Goal: Information Seeking & Learning: Learn about a topic

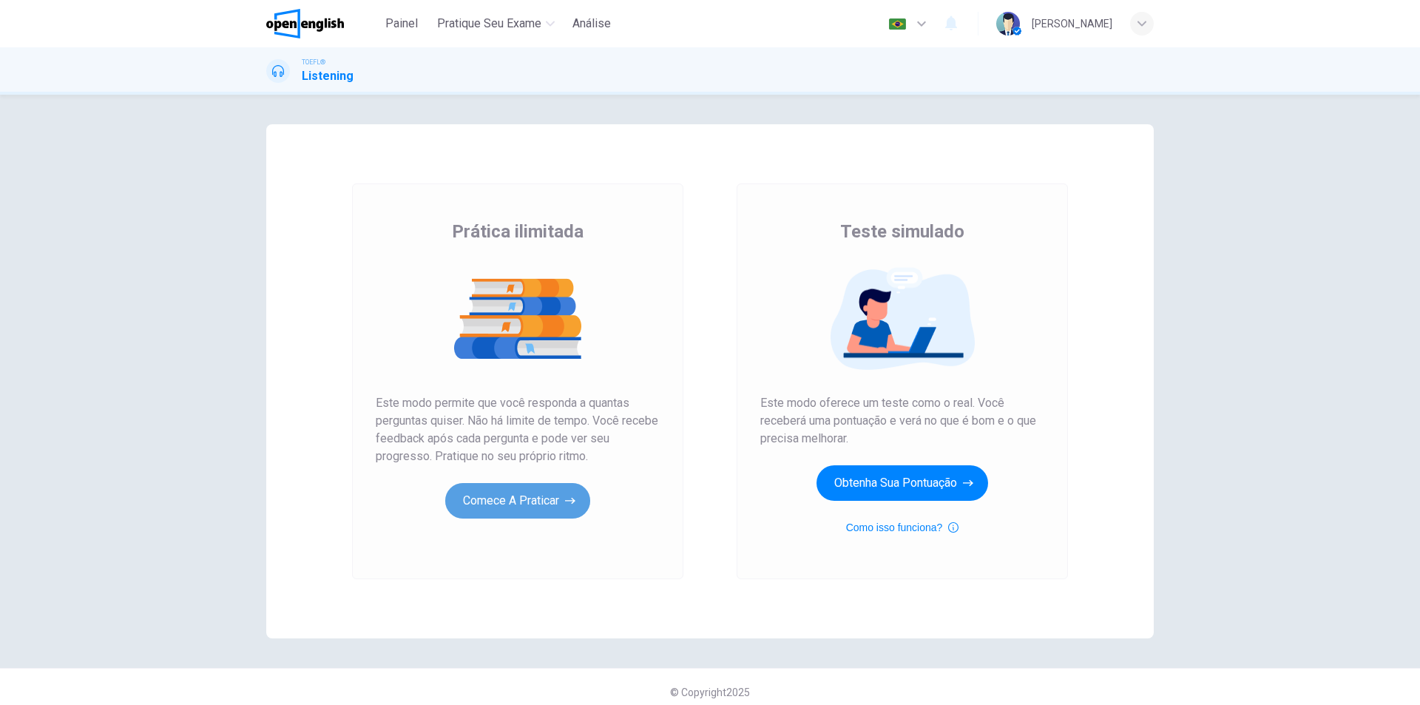
click at [526, 502] on button "Comece a praticar" at bounding box center [517, 501] width 145 height 36
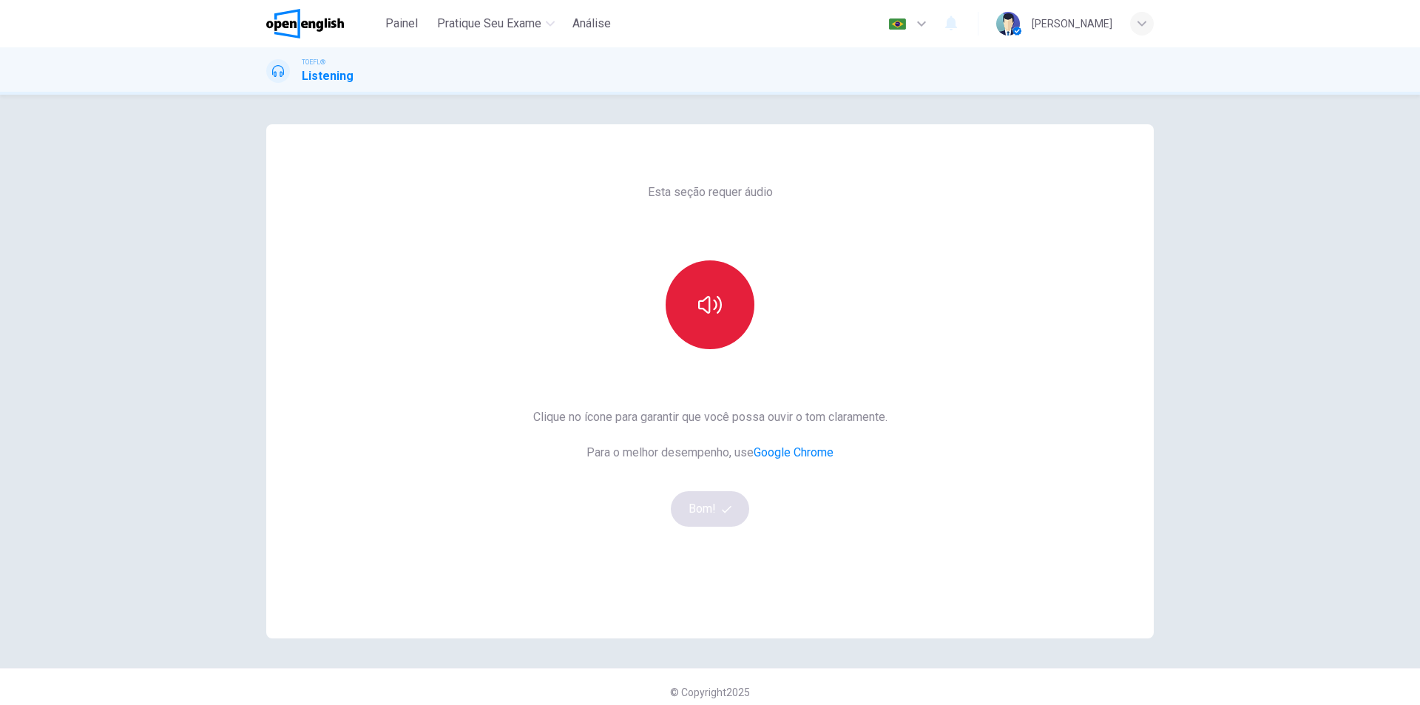
click at [731, 307] on button "button" at bounding box center [710, 304] width 89 height 89
click at [724, 316] on button "button" at bounding box center [710, 304] width 89 height 89
click at [728, 510] on span "button" at bounding box center [728, 509] width 13 height 10
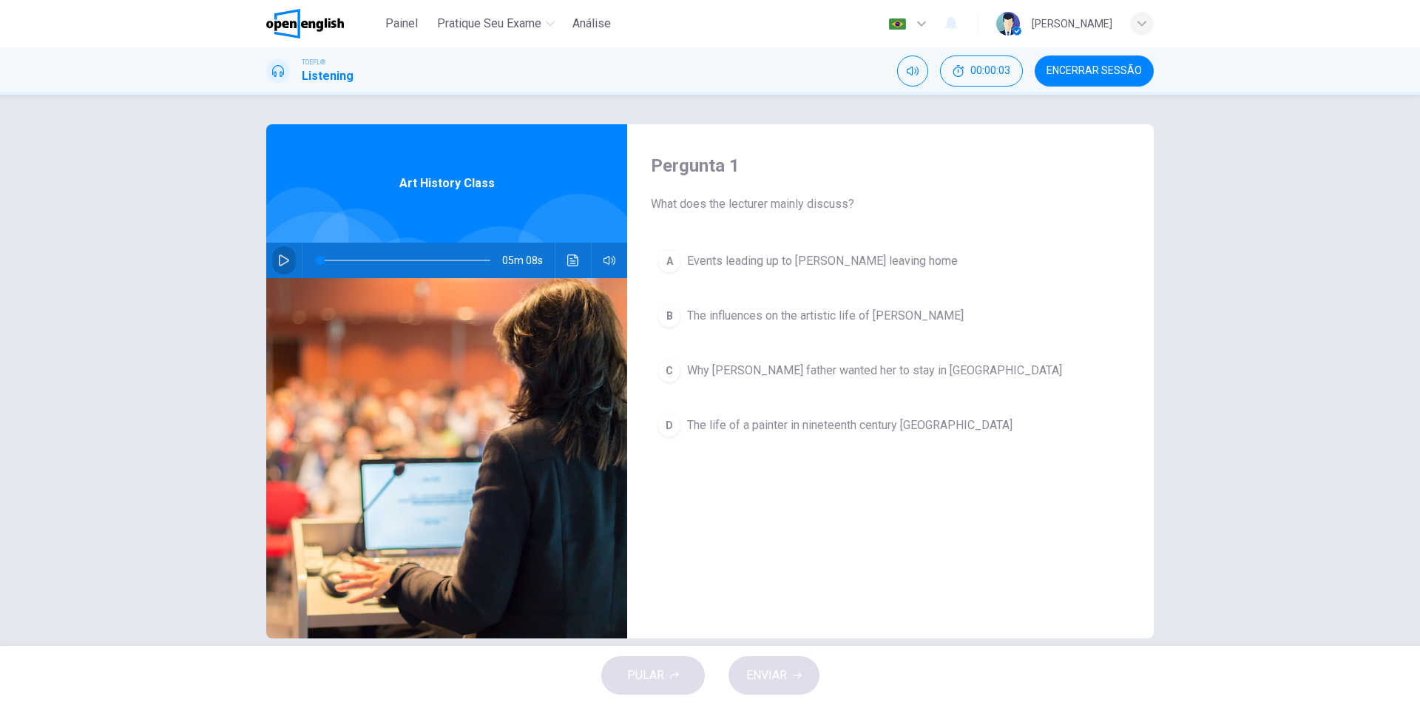
click at [280, 260] on icon "button" at bounding box center [284, 260] width 12 height 12
click at [281, 259] on icon "button" at bounding box center [284, 260] width 12 height 12
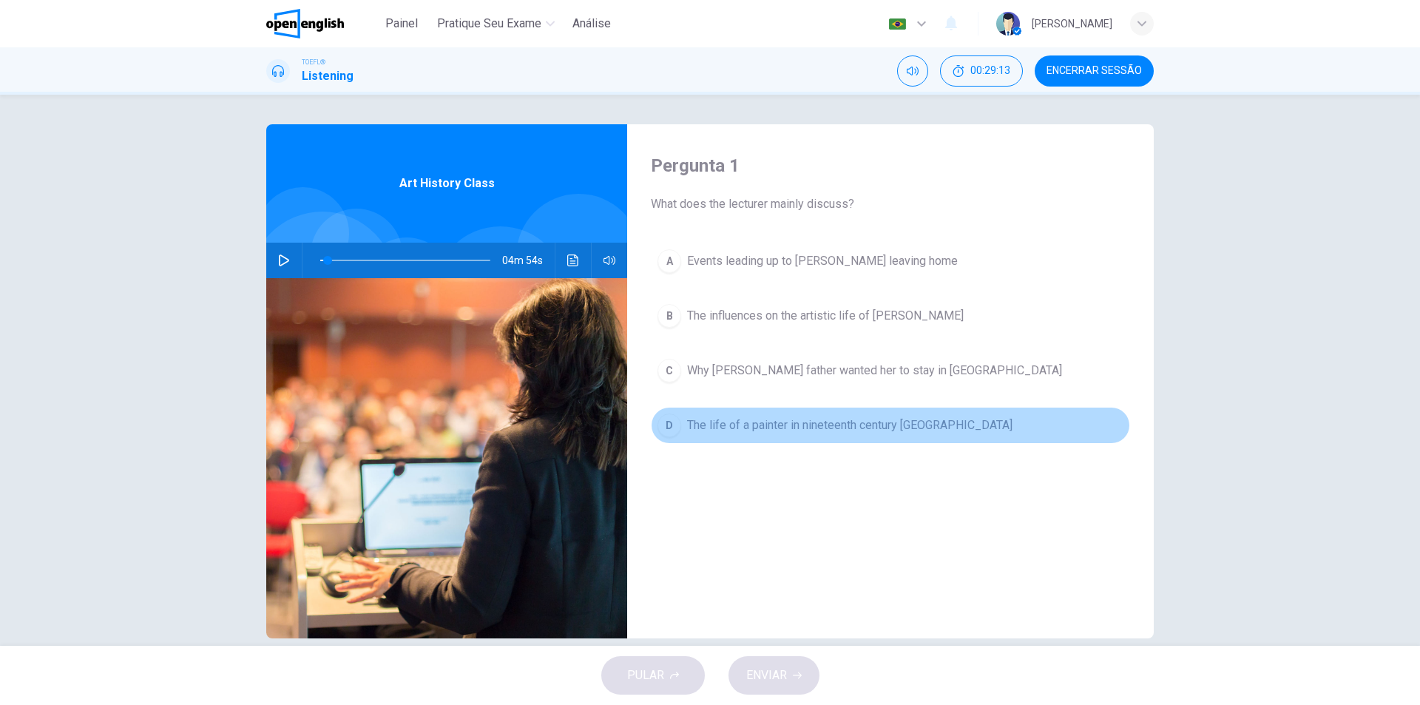
click at [691, 442] on button "D The life of a painter in nineteenth century [GEOGRAPHIC_DATA]" at bounding box center [890, 425] width 479 height 37
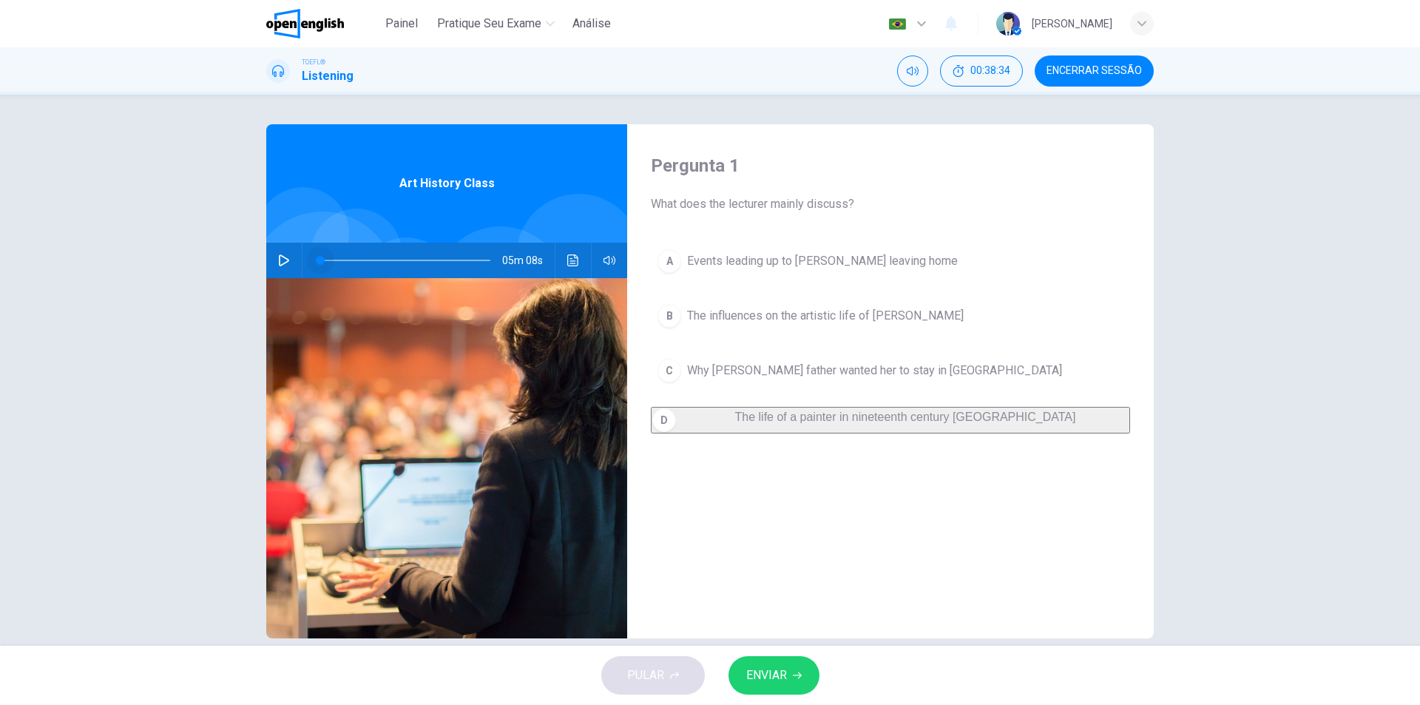
drag, startPoint x: 325, startPoint y: 260, endPoint x: 311, endPoint y: 259, distance: 13.3
click at [316, 259] on span at bounding box center [320, 260] width 9 height 9
click at [281, 263] on icon "button" at bounding box center [284, 260] width 12 height 12
click at [575, 259] on button "Clique para ver a transcrição do áudio" at bounding box center [573, 261] width 24 height 36
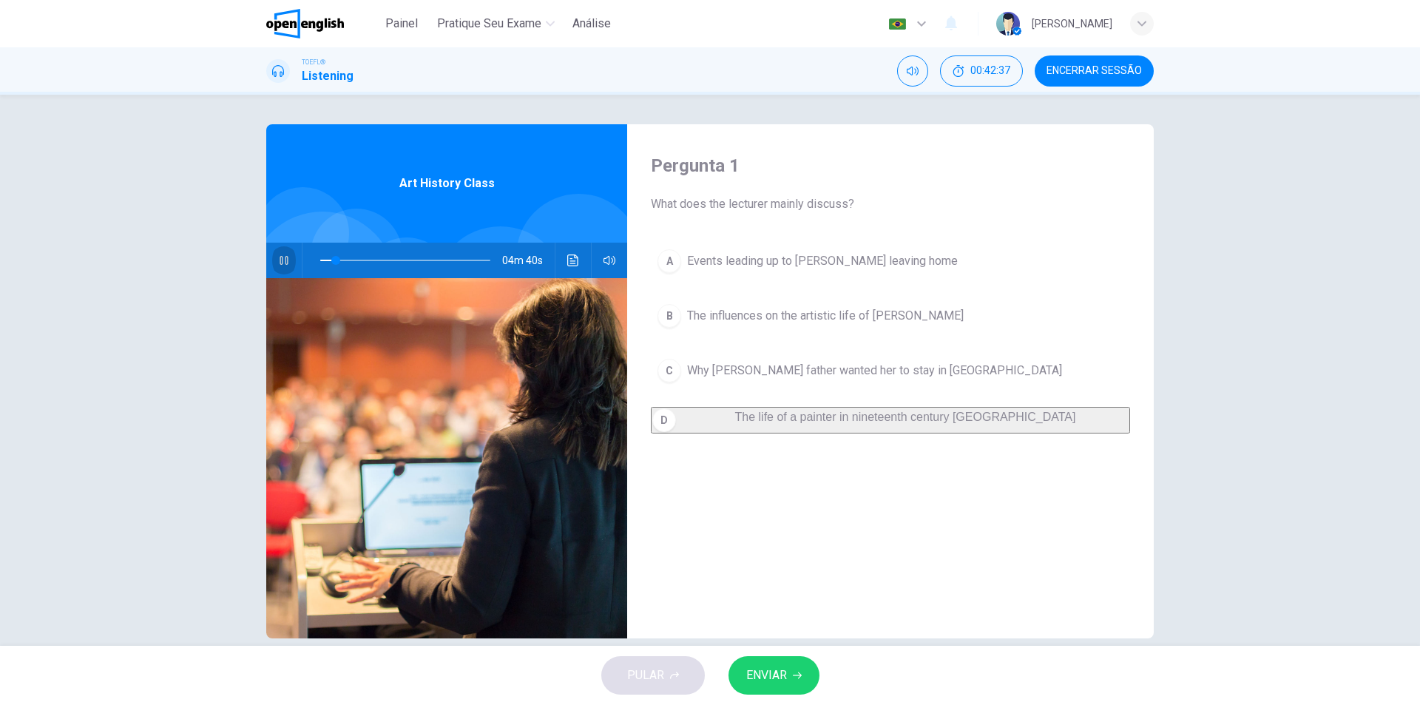
click at [278, 266] on icon "button" at bounding box center [284, 260] width 12 height 12
drag, startPoint x: 274, startPoint y: 262, endPoint x: 277, endPoint y: 237, distance: 25.3
click at [278, 261] on icon "button" at bounding box center [284, 260] width 12 height 12
click at [568, 263] on icon "Clique para ver a transcrição do áudio" at bounding box center [573, 260] width 12 height 12
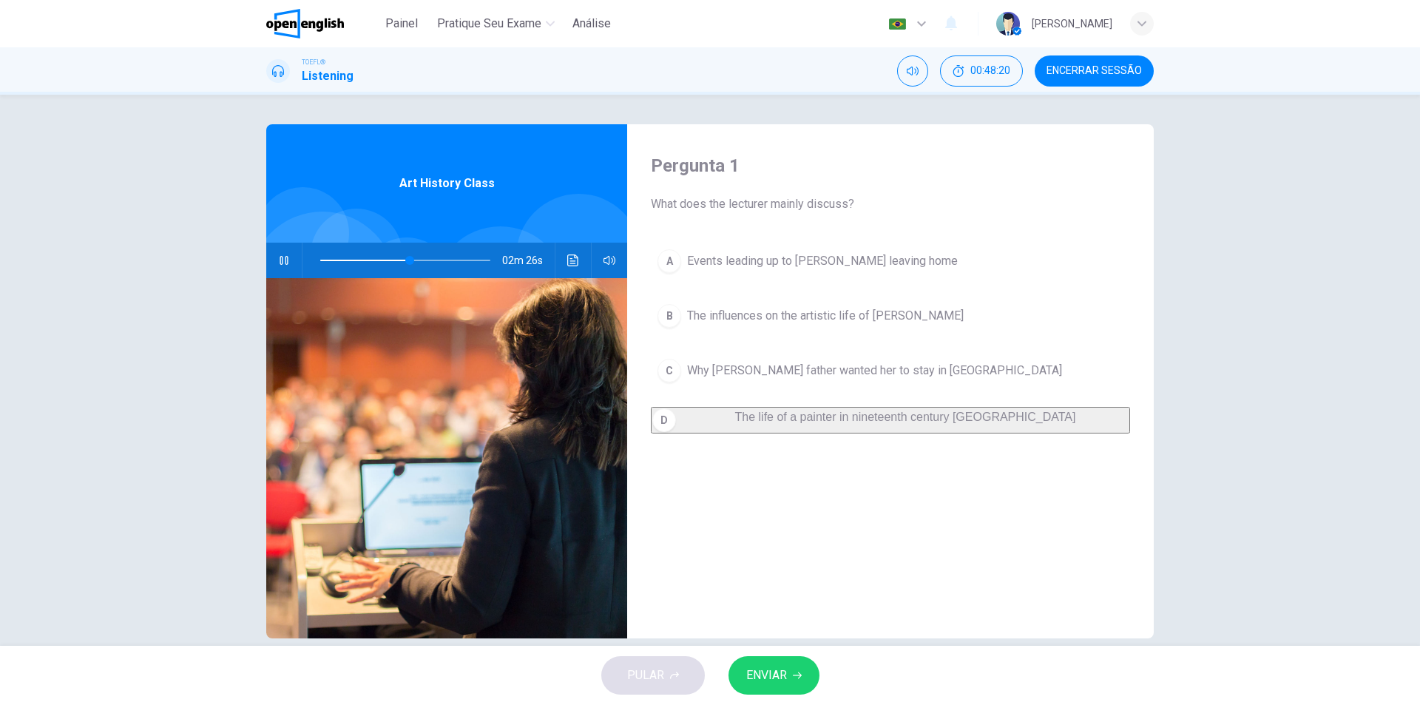
click at [940, 313] on span "The influences on the artistic life of [PERSON_NAME]" at bounding box center [825, 316] width 277 height 18
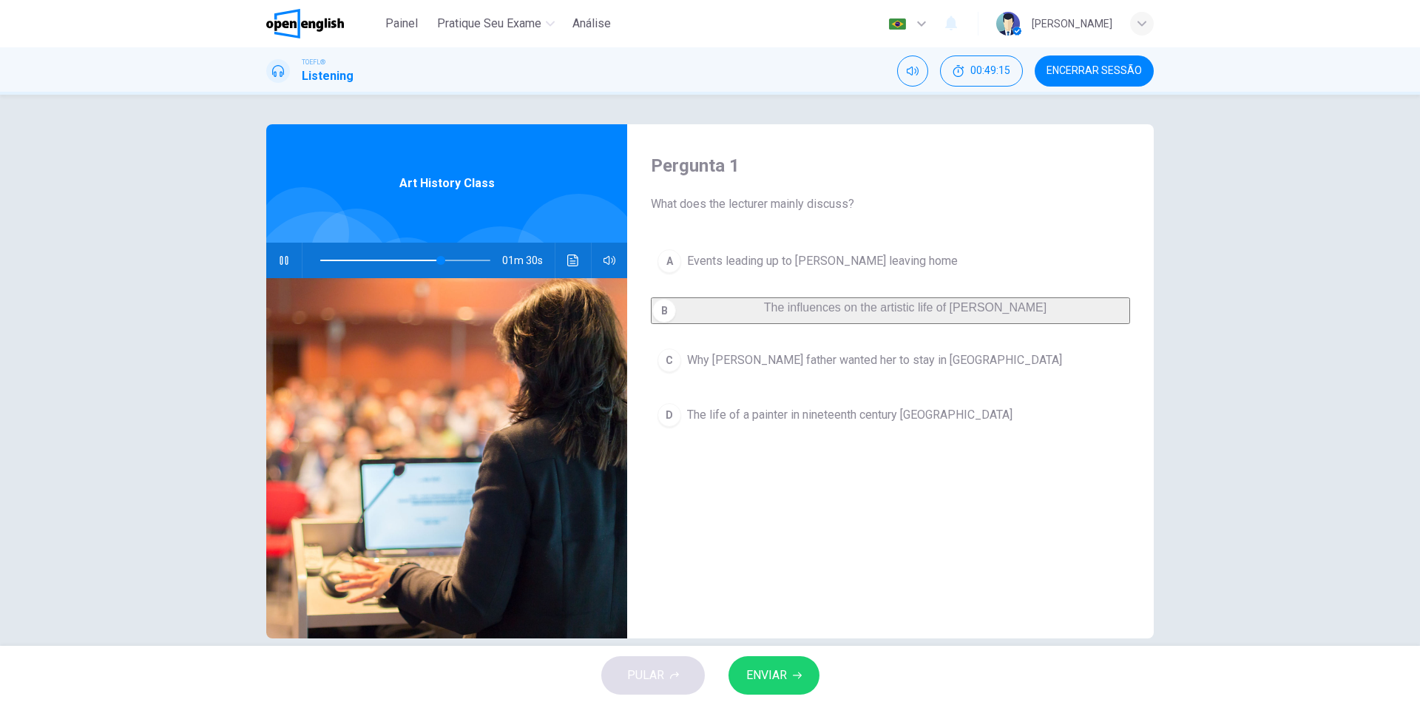
click at [278, 260] on icon "button" at bounding box center [284, 260] width 12 height 12
click at [278, 257] on icon "button" at bounding box center [284, 260] width 12 height 12
drag, startPoint x: 403, startPoint y: 260, endPoint x: 300, endPoint y: 257, distance: 103.6
click at [302, 257] on div at bounding box center [402, 261] width 200 height 36
click at [561, 263] on button "Clique para ver a transcrição do áudio" at bounding box center [573, 261] width 24 height 36
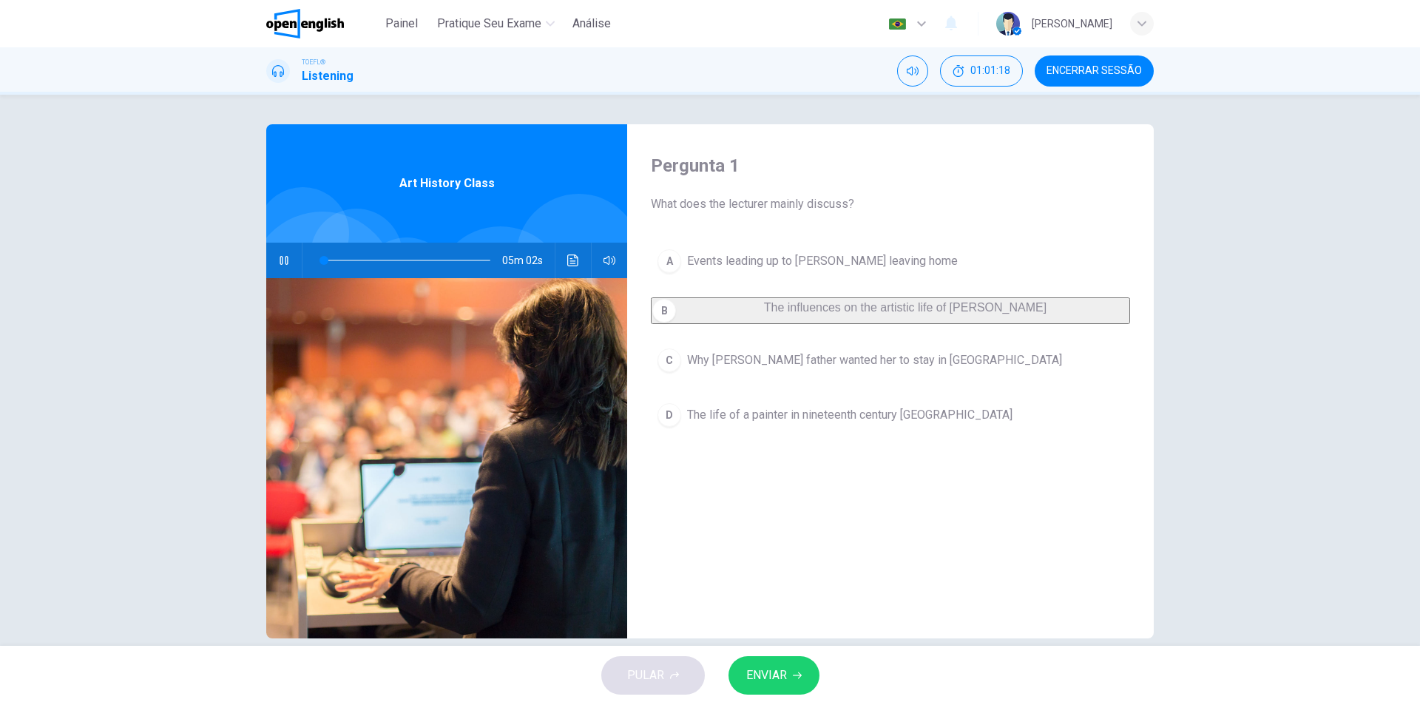
click at [280, 260] on icon "button" at bounding box center [284, 260] width 12 height 12
drag, startPoint x: 358, startPoint y: 263, endPoint x: 289, endPoint y: 265, distance: 68.8
click at [289, 265] on div "05m 08s" at bounding box center [446, 261] width 361 height 36
click at [278, 260] on icon "button" at bounding box center [284, 260] width 12 height 12
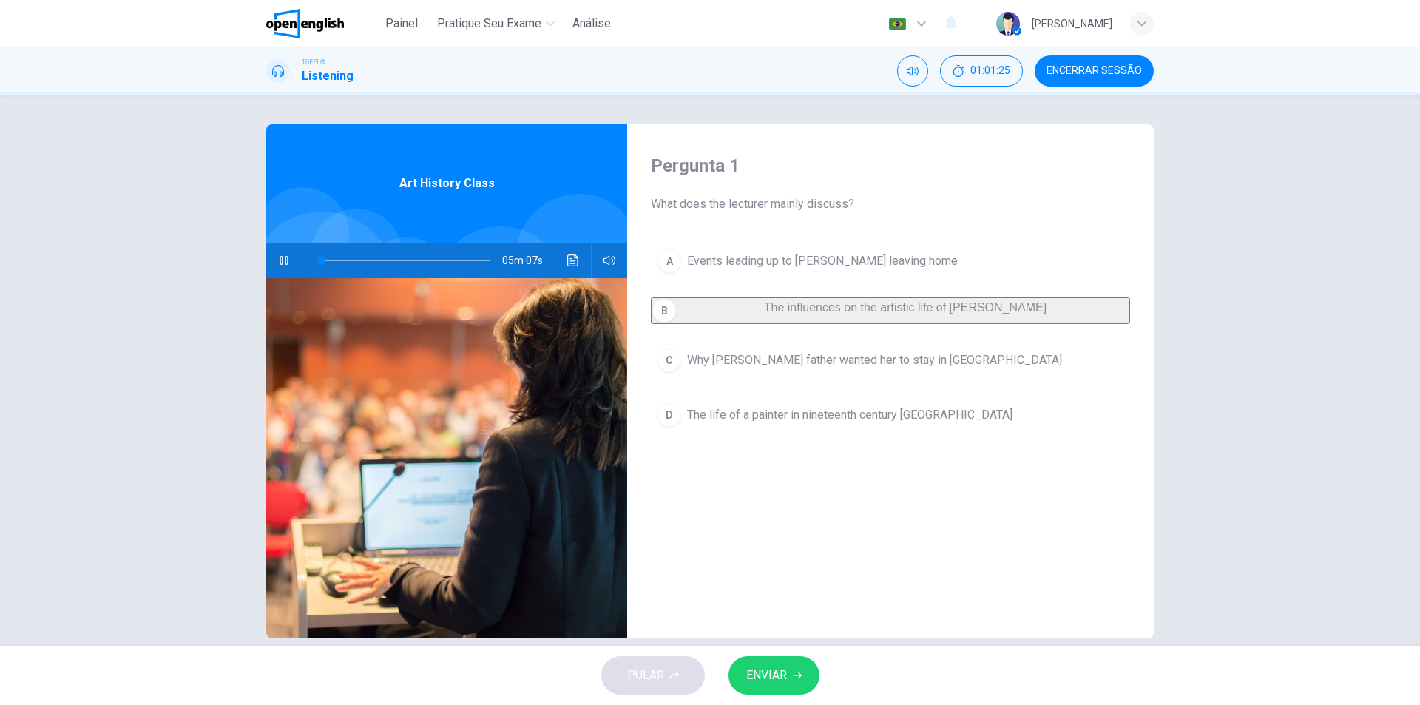
click at [569, 259] on icon "Clique para ver a transcrição do áudio" at bounding box center [573, 260] width 12 height 12
click at [280, 257] on icon "button" at bounding box center [284, 260] width 12 height 12
type input "*"
